Goal: Task Accomplishment & Management: Use online tool/utility

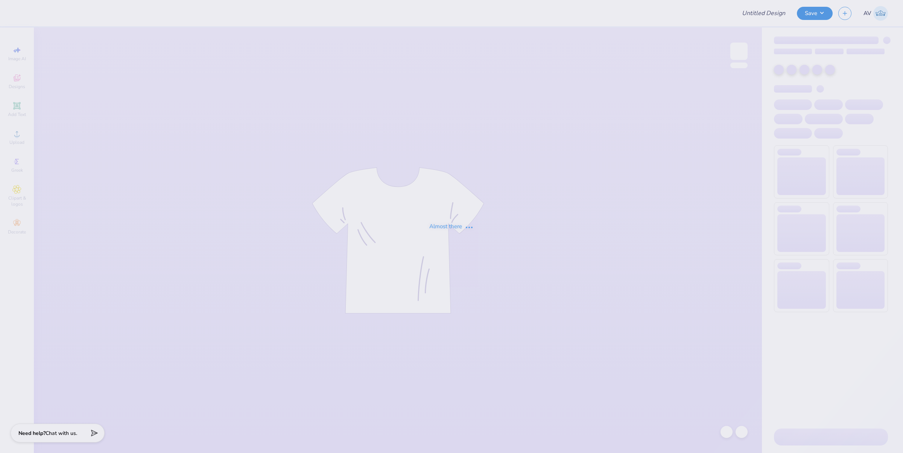
type input "Homeopener Shirts"
type input "SDT bid day 25"
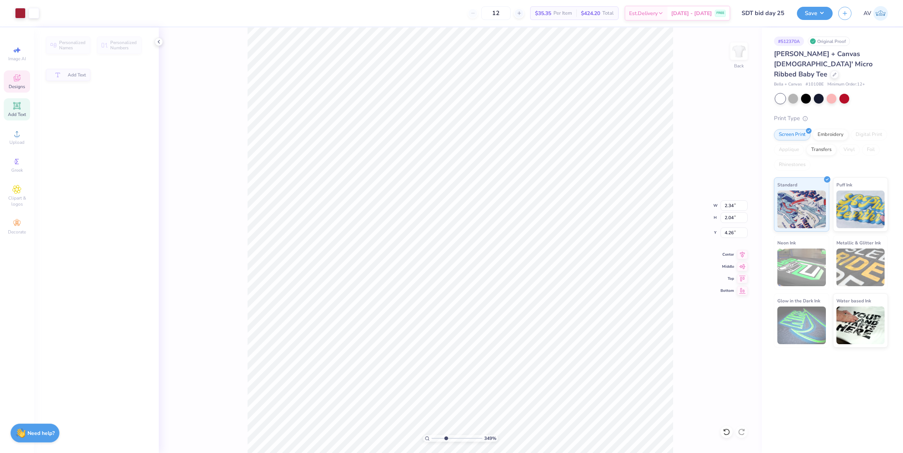
type input "3.49252649488538"
type input "2.34"
type input "2.04"
type input "4.26"
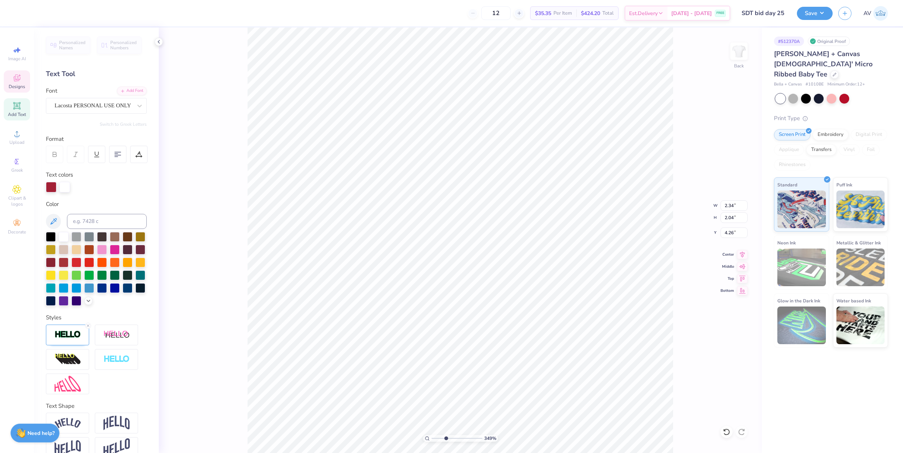
scroll to position [8, 1]
type input "3.49252649488538"
type input "2.57"
type input "1.73"
type input "4.86"
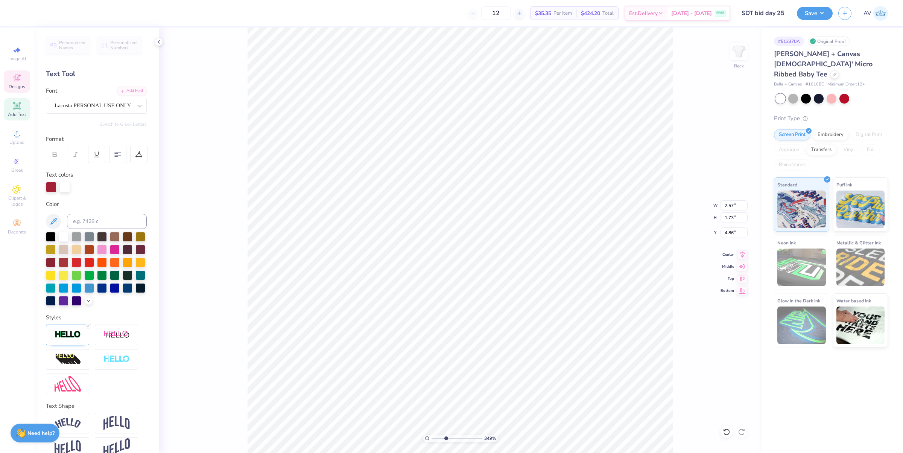
type input "3.49252649488538"
type input "5.78"
type input "0.98"
type input "3.12"
type input "3.49252649488538"
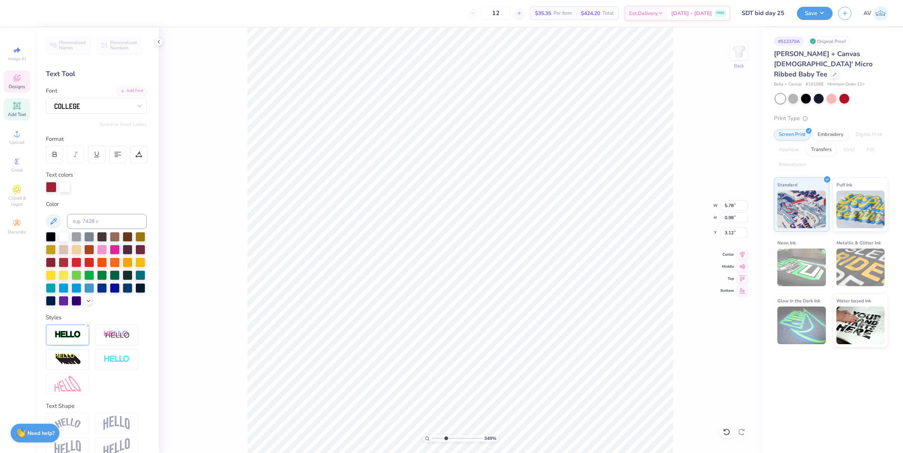
type input "0.90"
type input "4.42"
type input "2.39992570071807"
